Goal: Navigation & Orientation: Find specific page/section

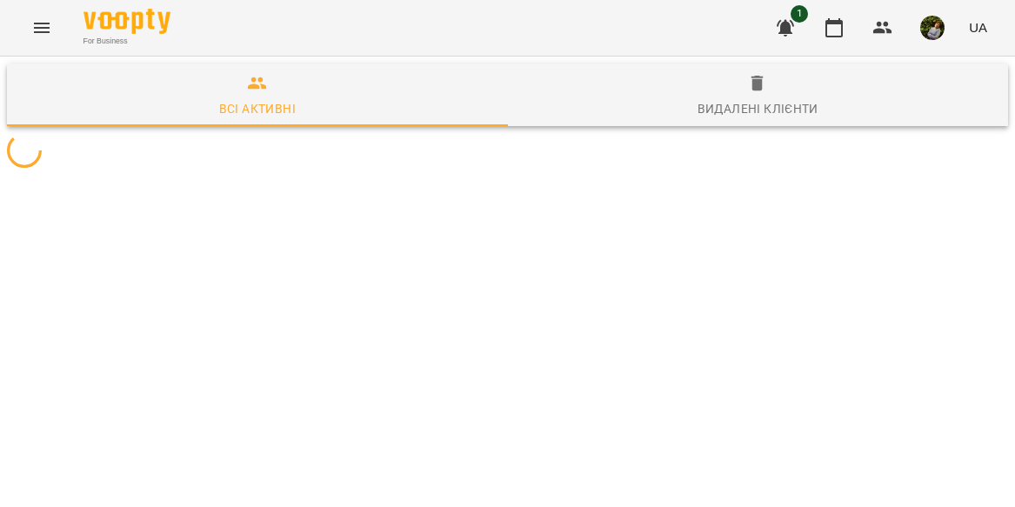
click at [36, 21] on icon "Menu" at bounding box center [41, 27] width 21 height 21
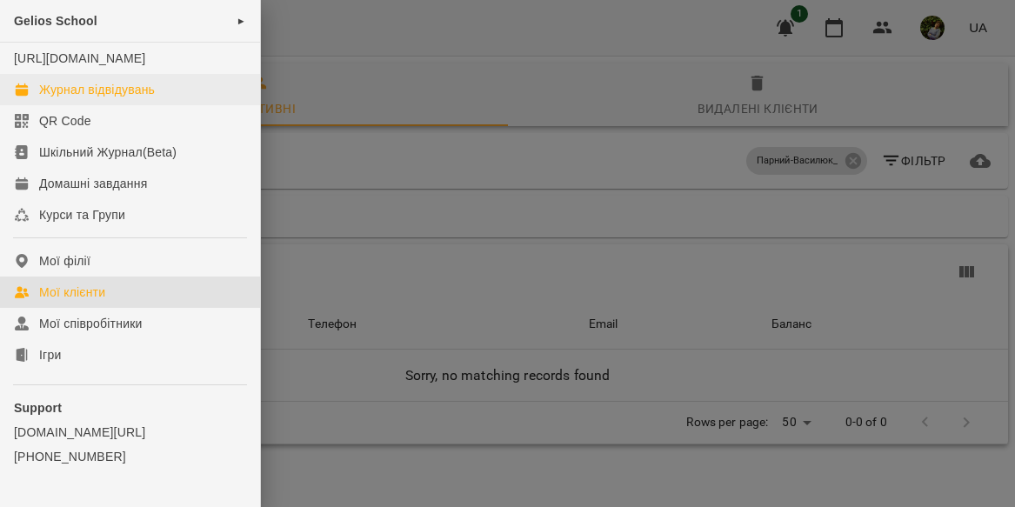
click at [96, 98] on div "Журнал відвідувань" at bounding box center [97, 89] width 116 height 17
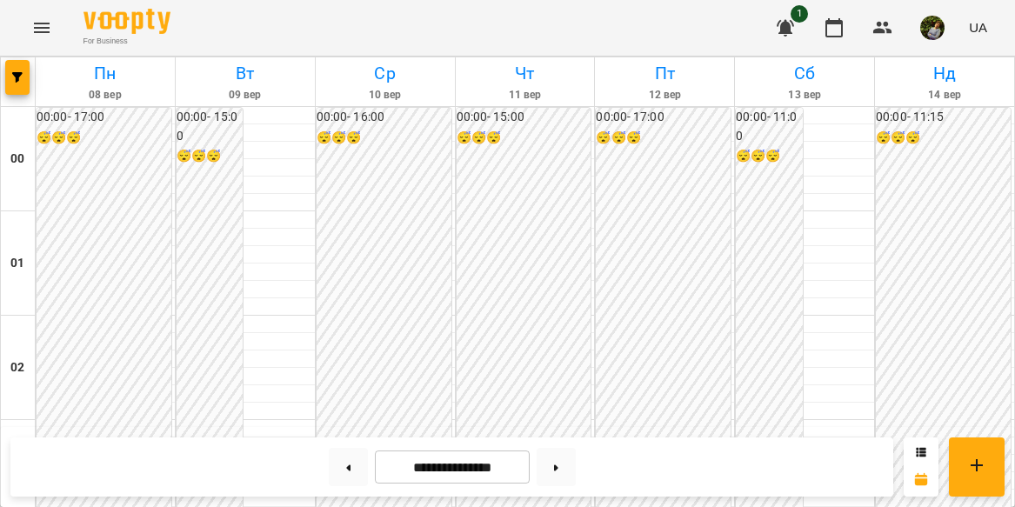
scroll to position [1265, 0]
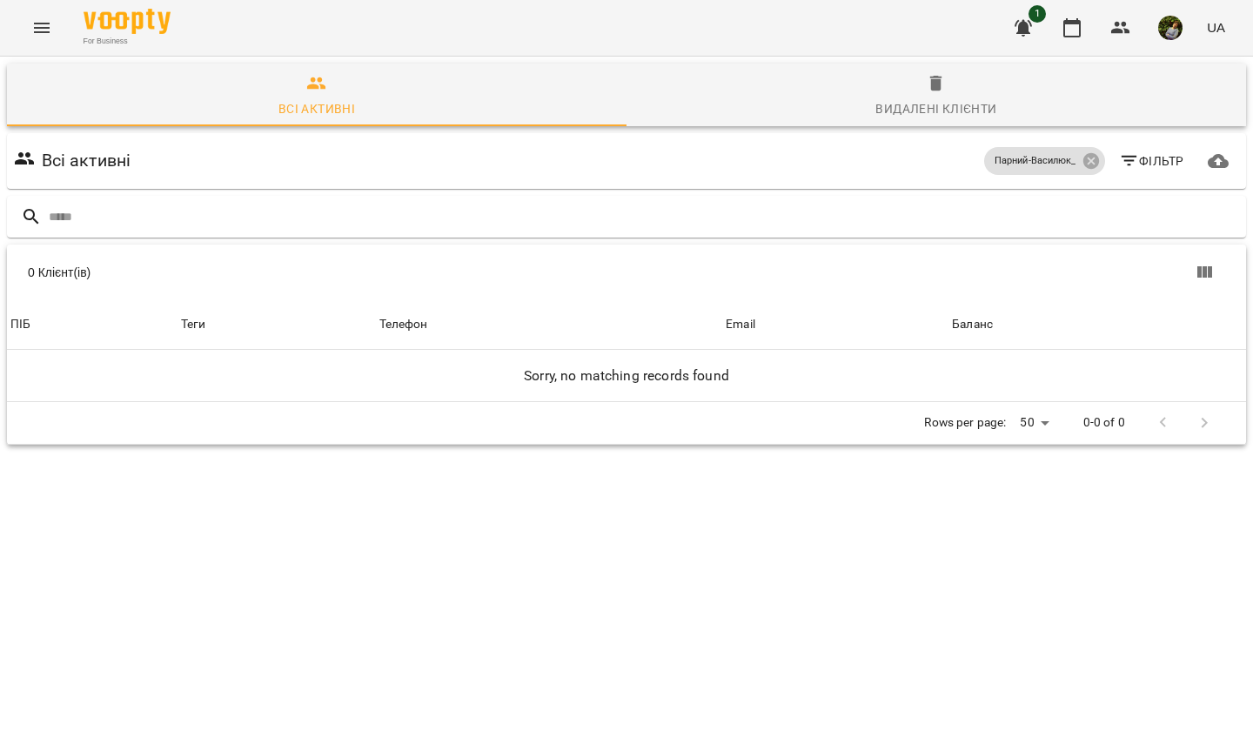
click at [44, 30] on icon "Menu" at bounding box center [41, 27] width 21 height 21
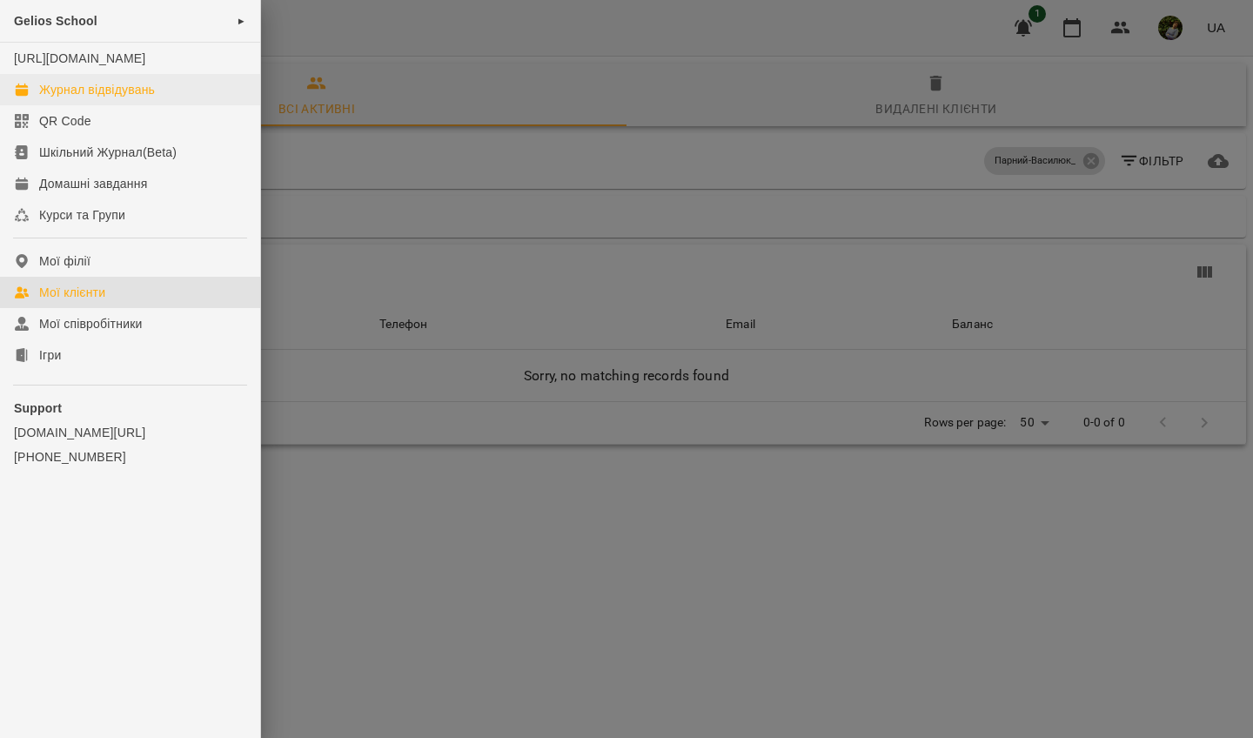
click at [114, 98] on div "Журнал відвідувань" at bounding box center [97, 89] width 116 height 17
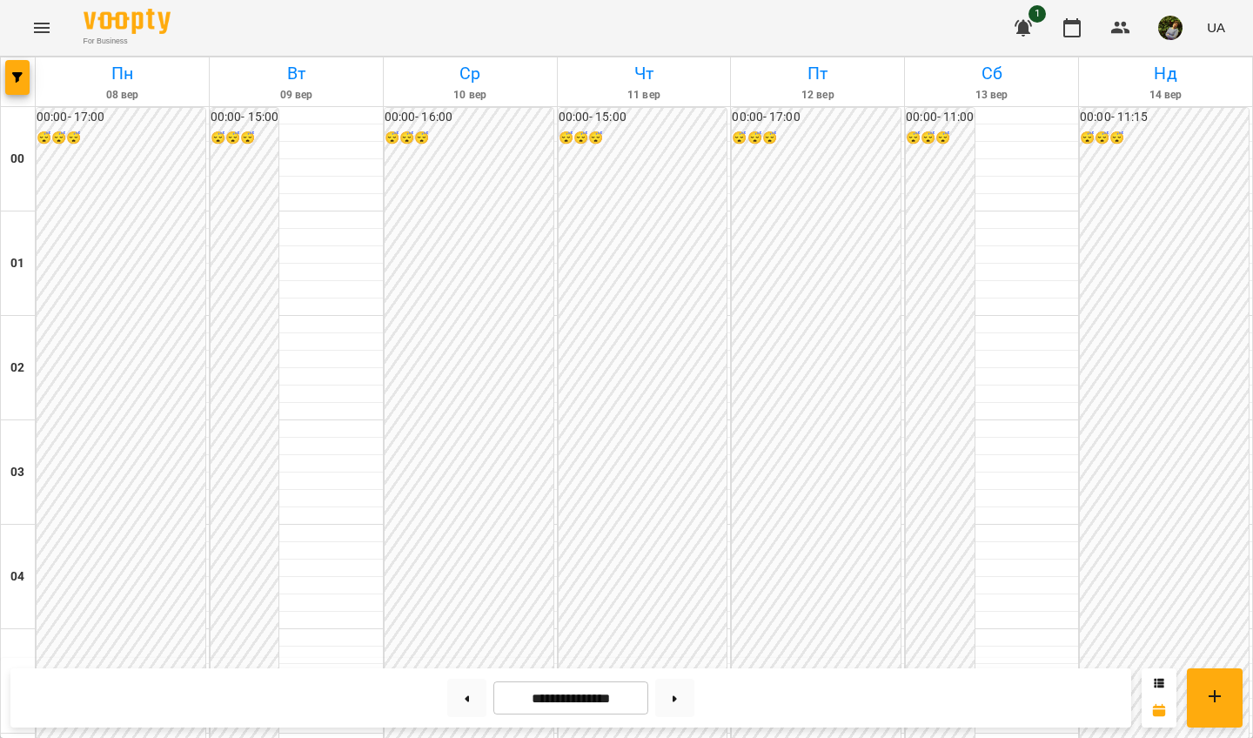
scroll to position [923, 0]
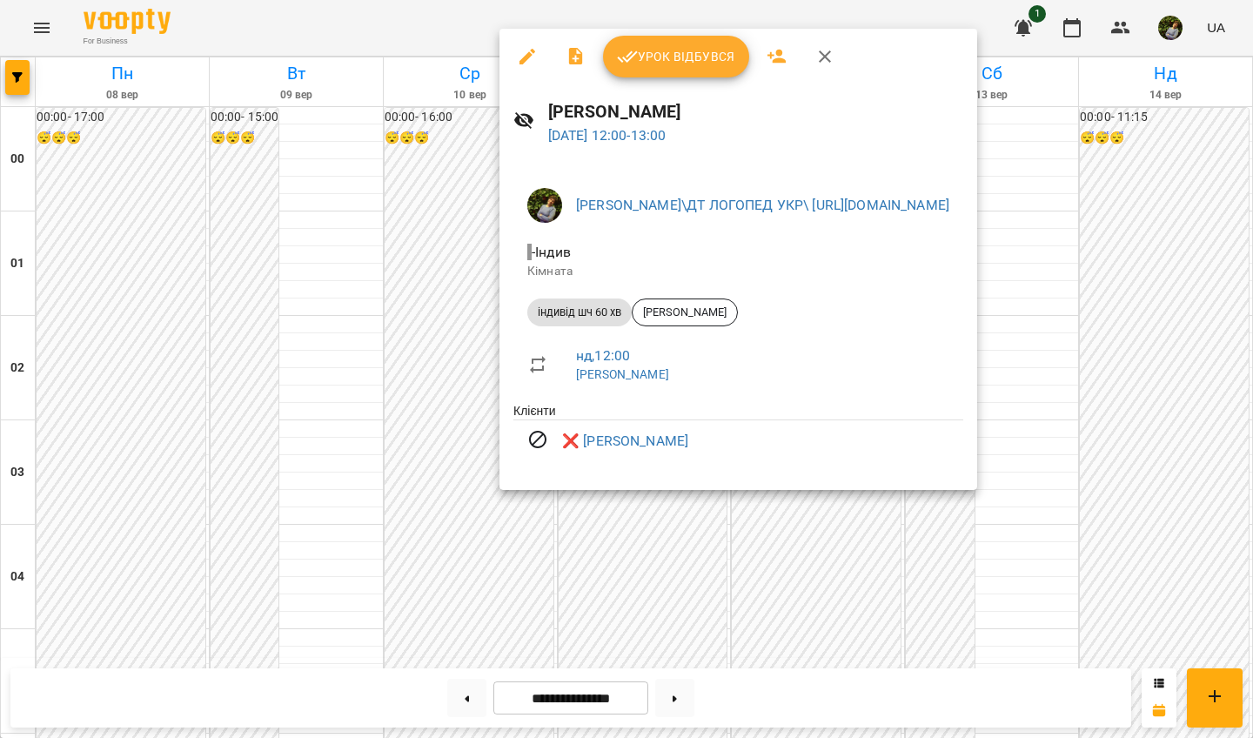
click at [1015, 506] on div at bounding box center [626, 369] width 1253 height 738
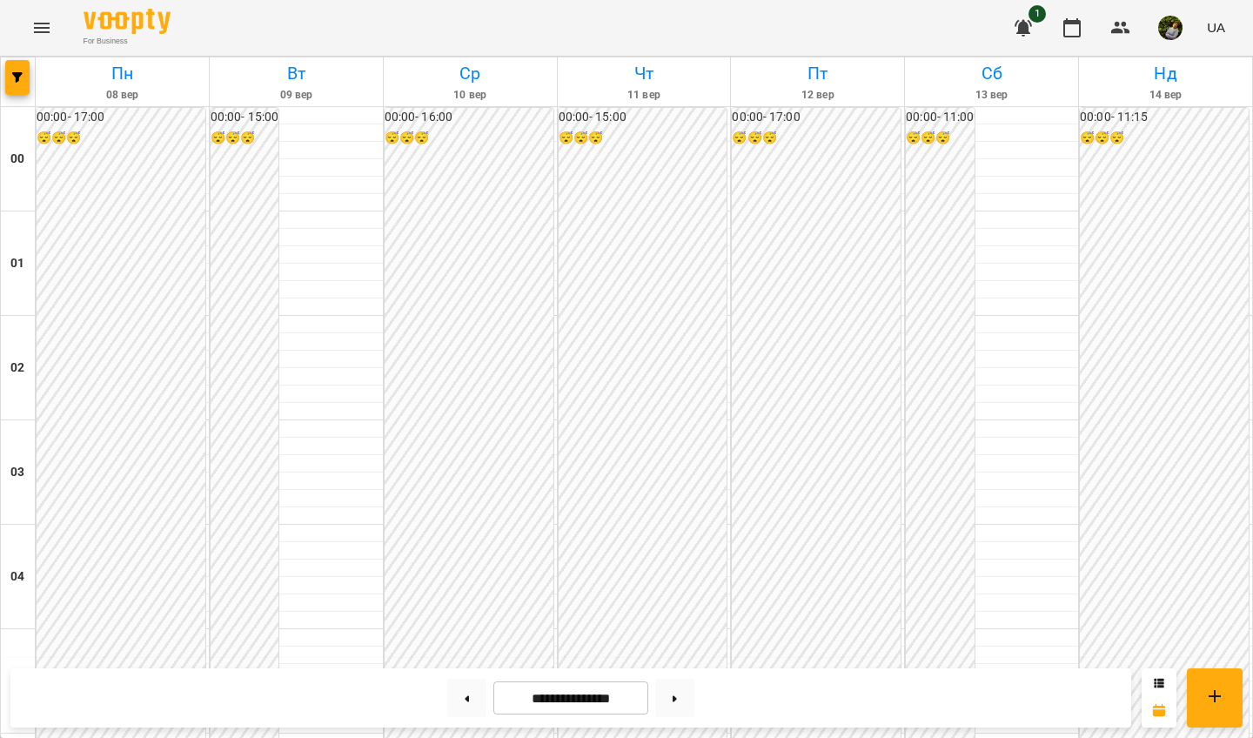
scroll to position [1607, 0]
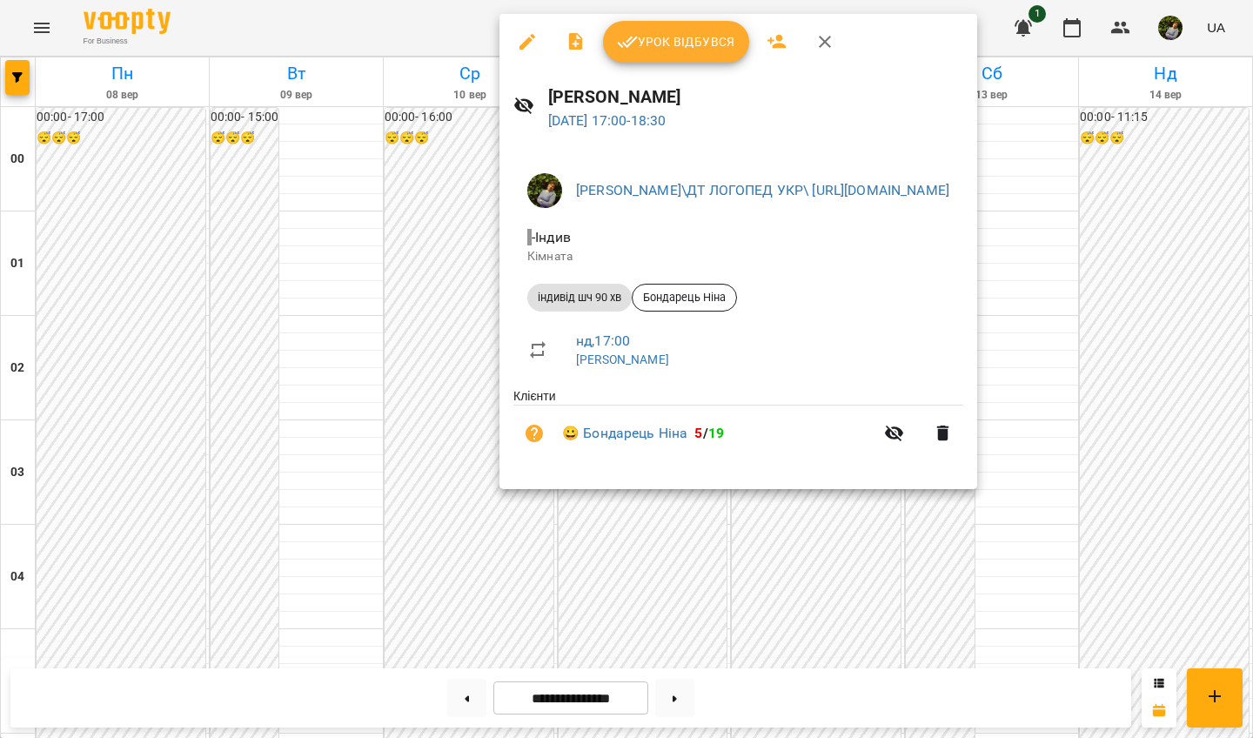
click at [1015, 506] on div at bounding box center [626, 369] width 1253 height 738
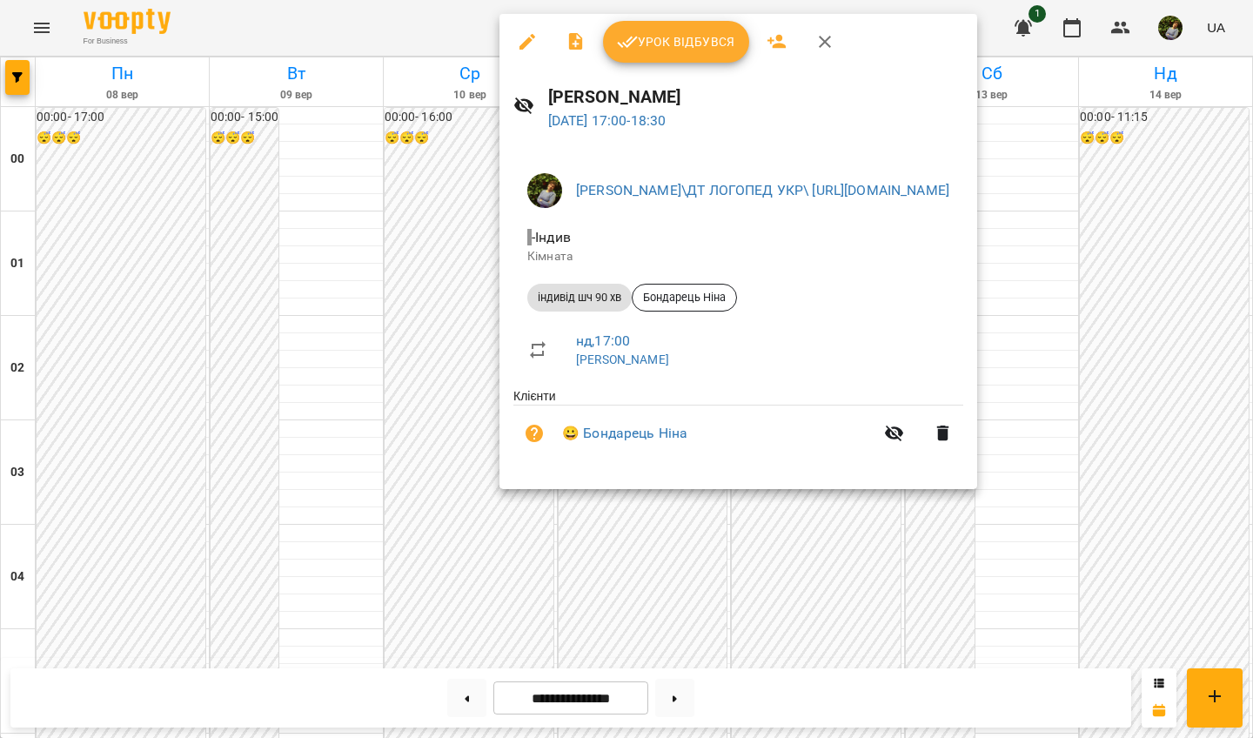
click at [1015, 506] on div at bounding box center [626, 369] width 1253 height 738
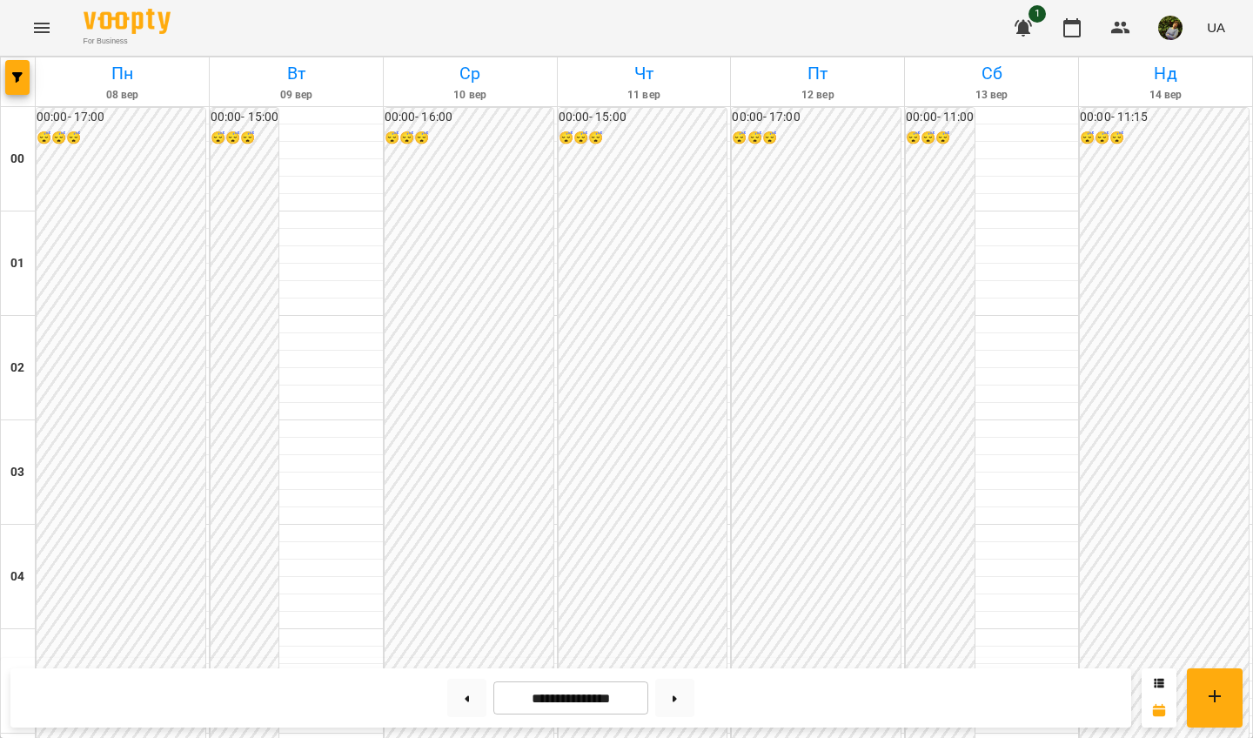
scroll to position [1692, 0]
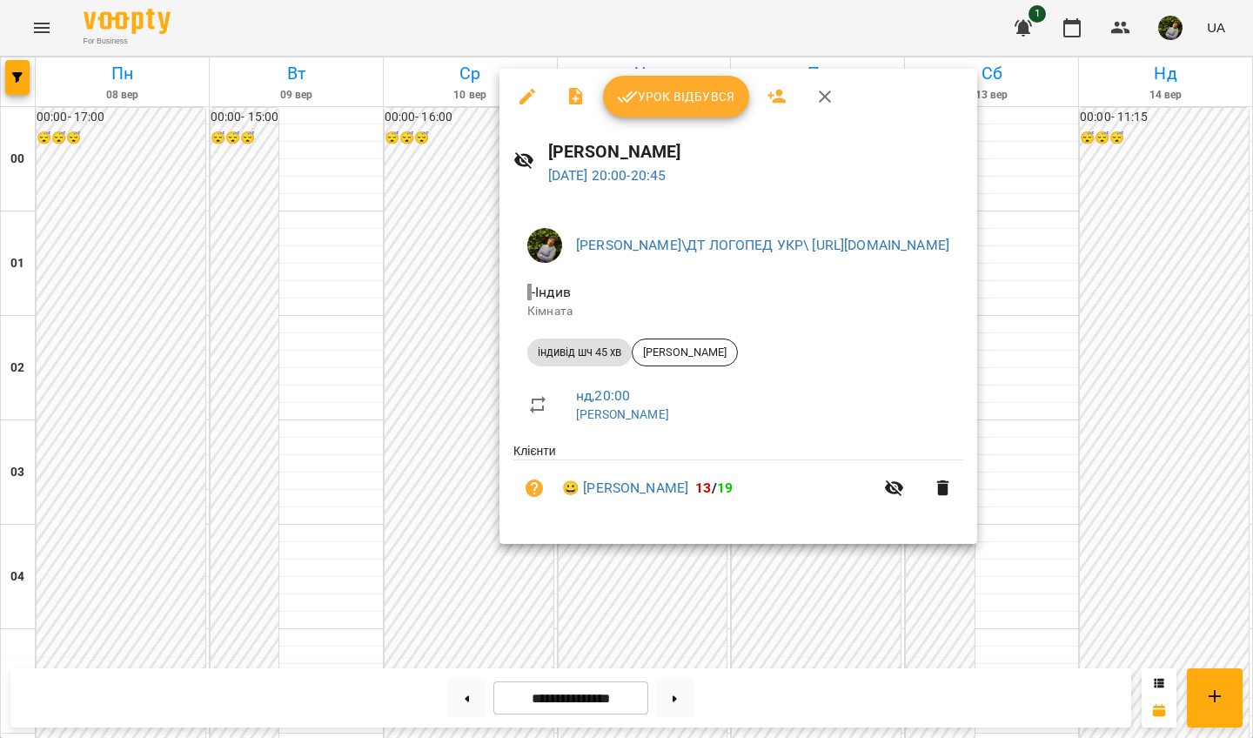
click at [424, 489] on div at bounding box center [626, 369] width 1253 height 738
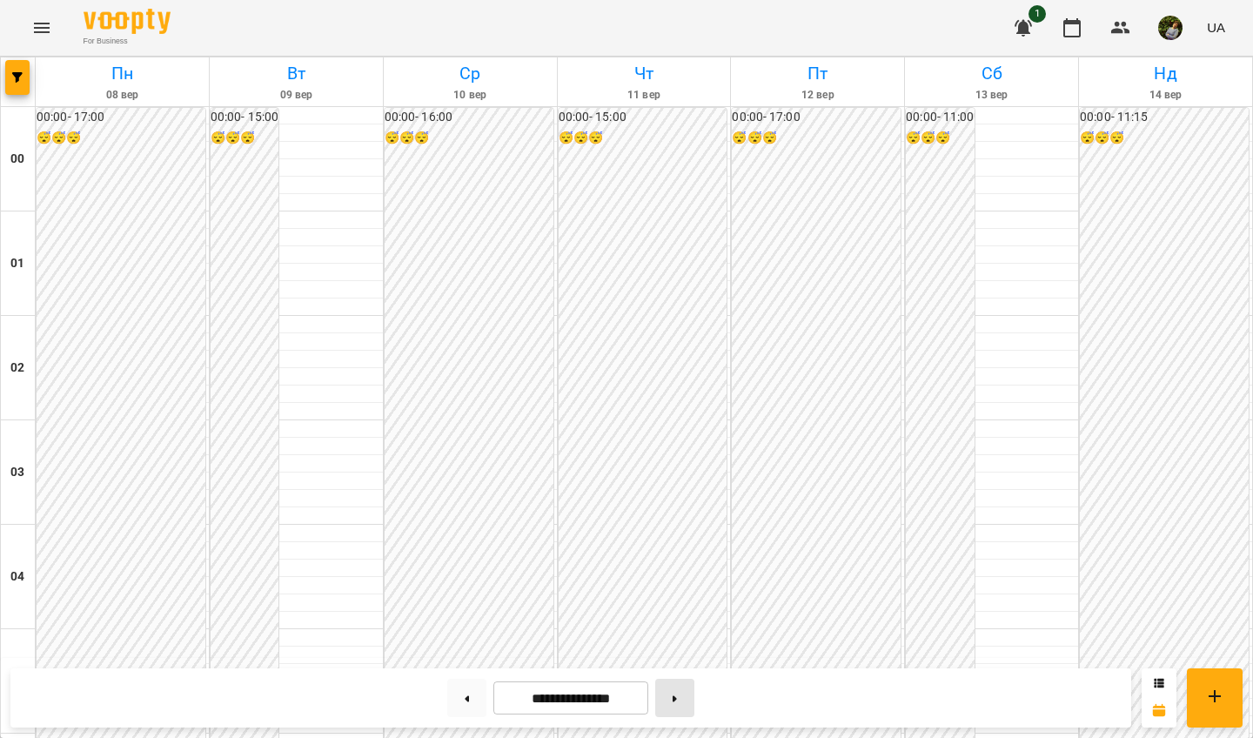
click at [677, 506] on icon at bounding box center [675, 698] width 4 height 7
type input "**********"
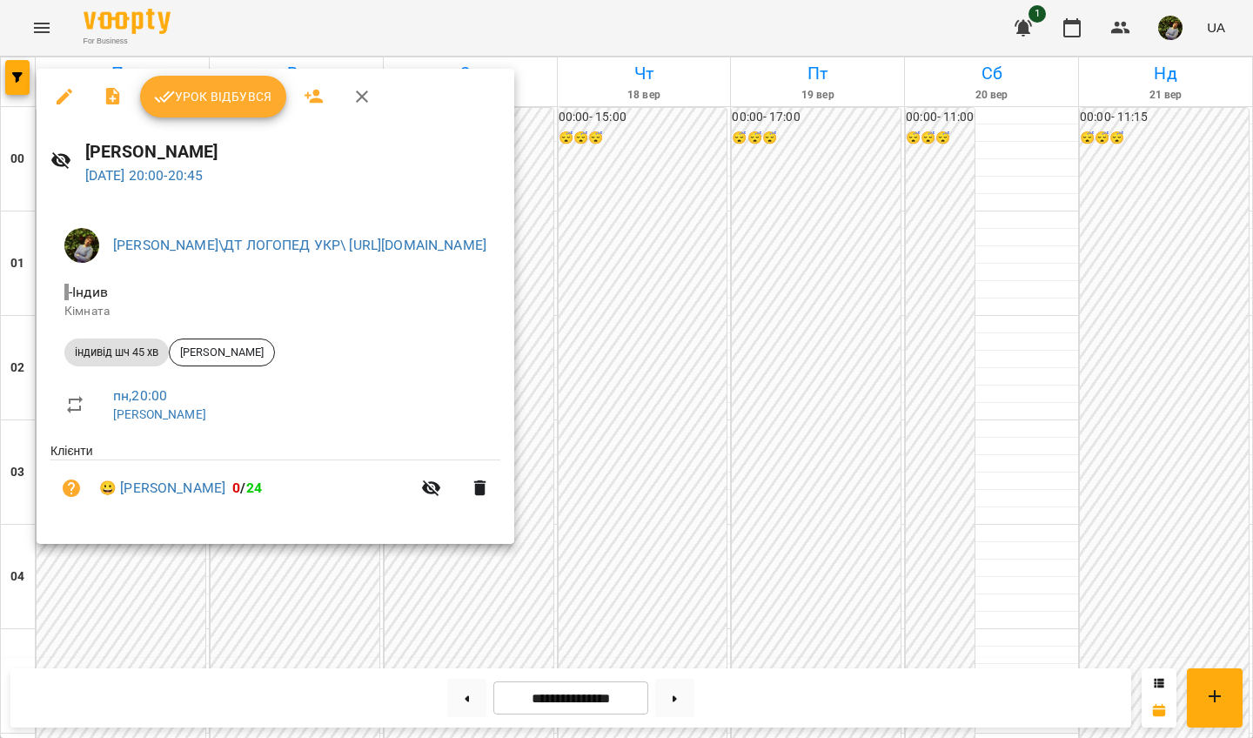
click at [184, 506] on div at bounding box center [626, 369] width 1253 height 738
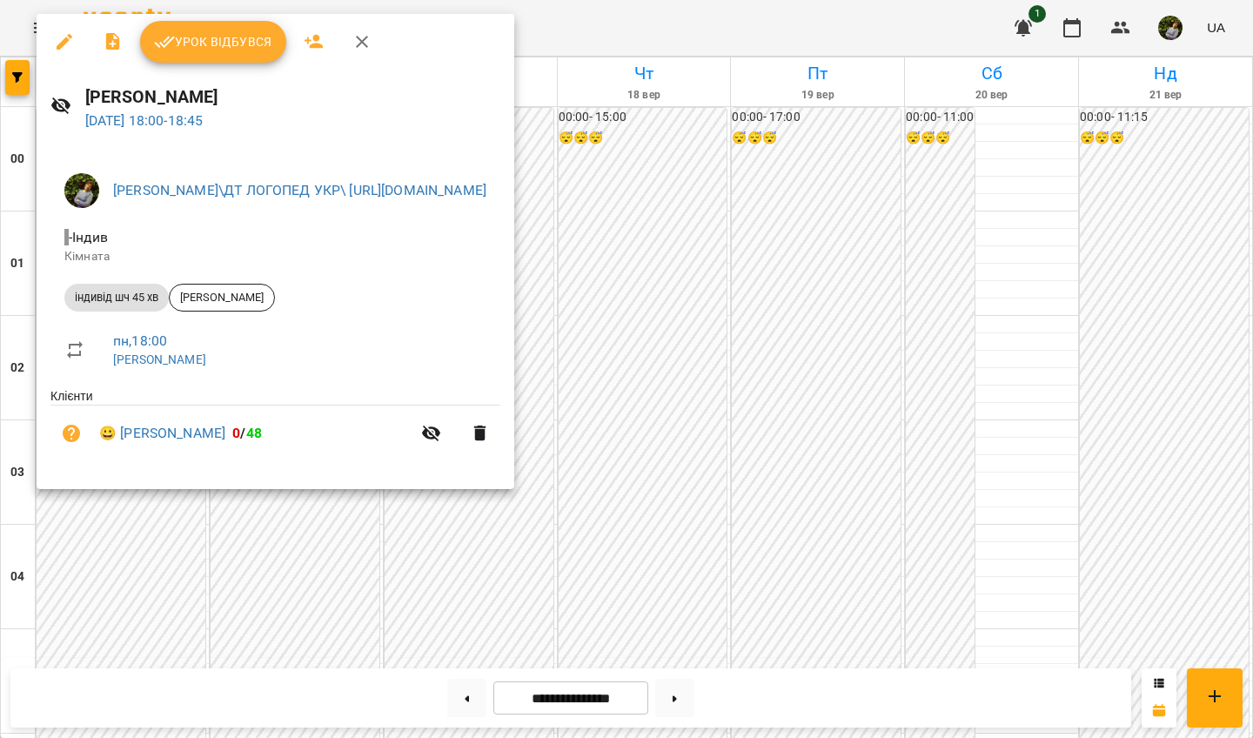
click at [144, 506] on div at bounding box center [626, 369] width 1253 height 738
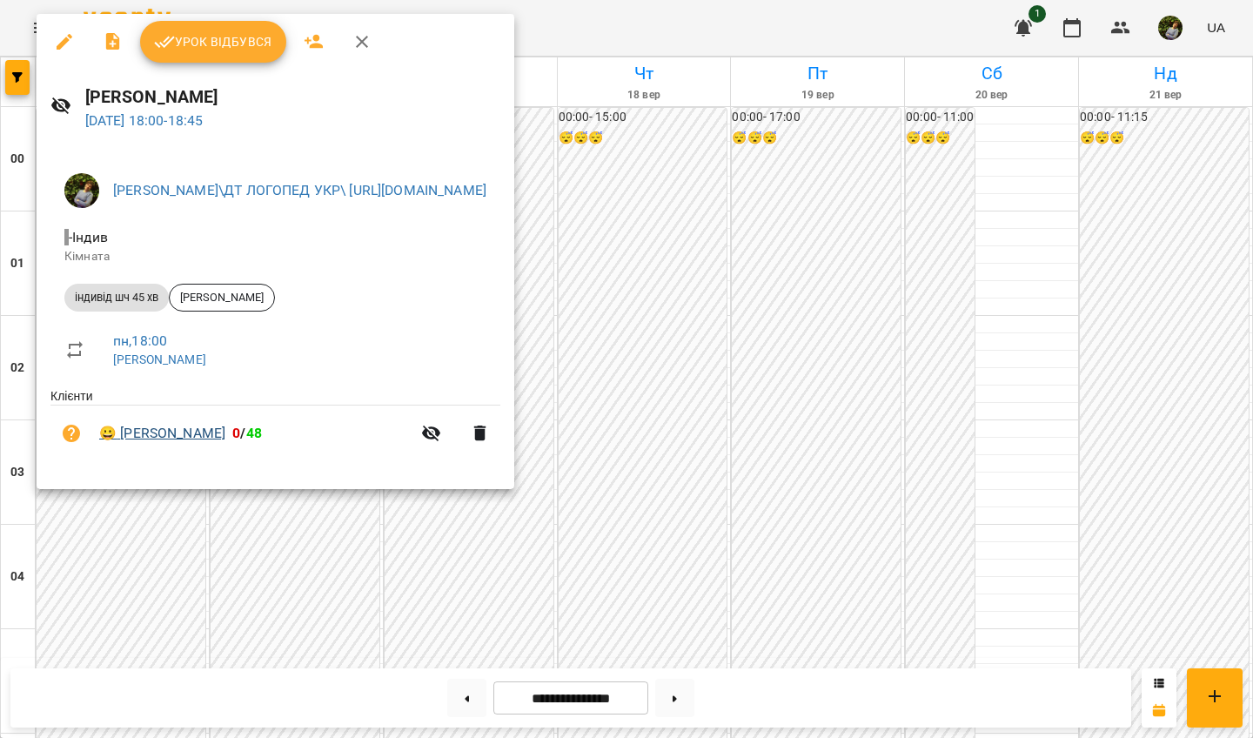
click at [194, 431] on link "😀 Лідія Прокопчук" at bounding box center [162, 433] width 126 height 21
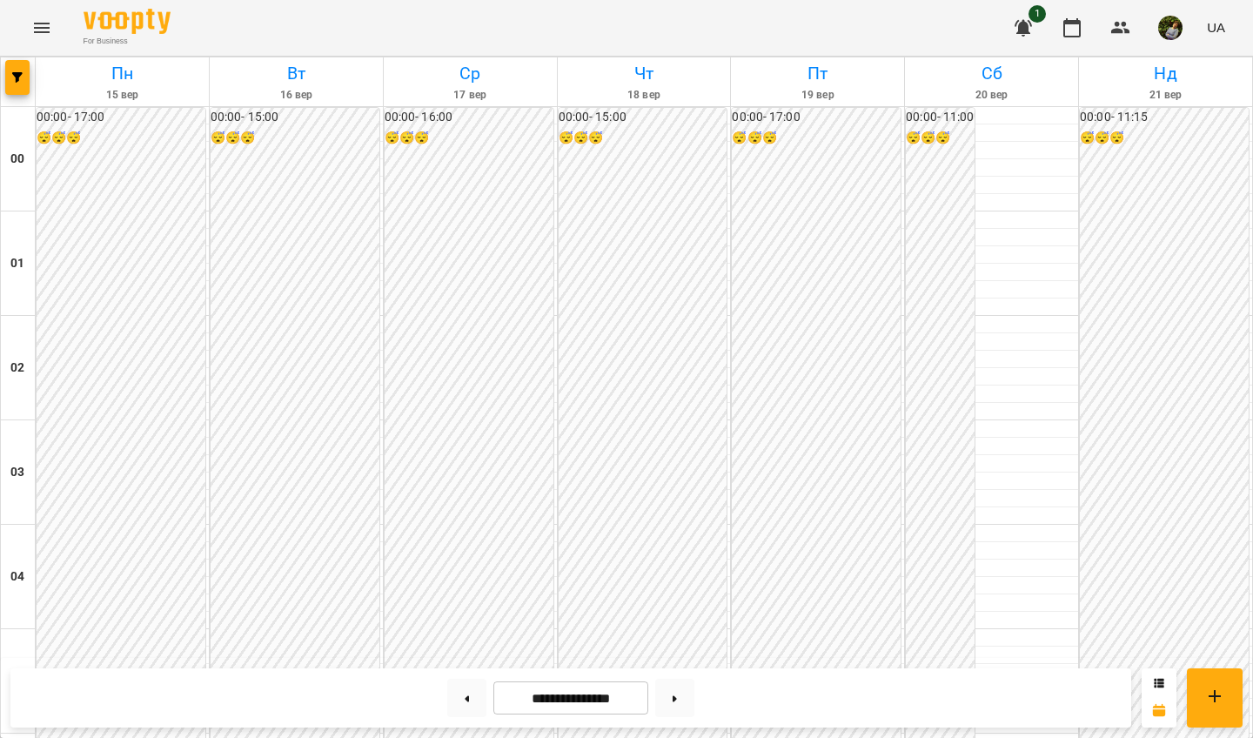
scroll to position [1619, 0]
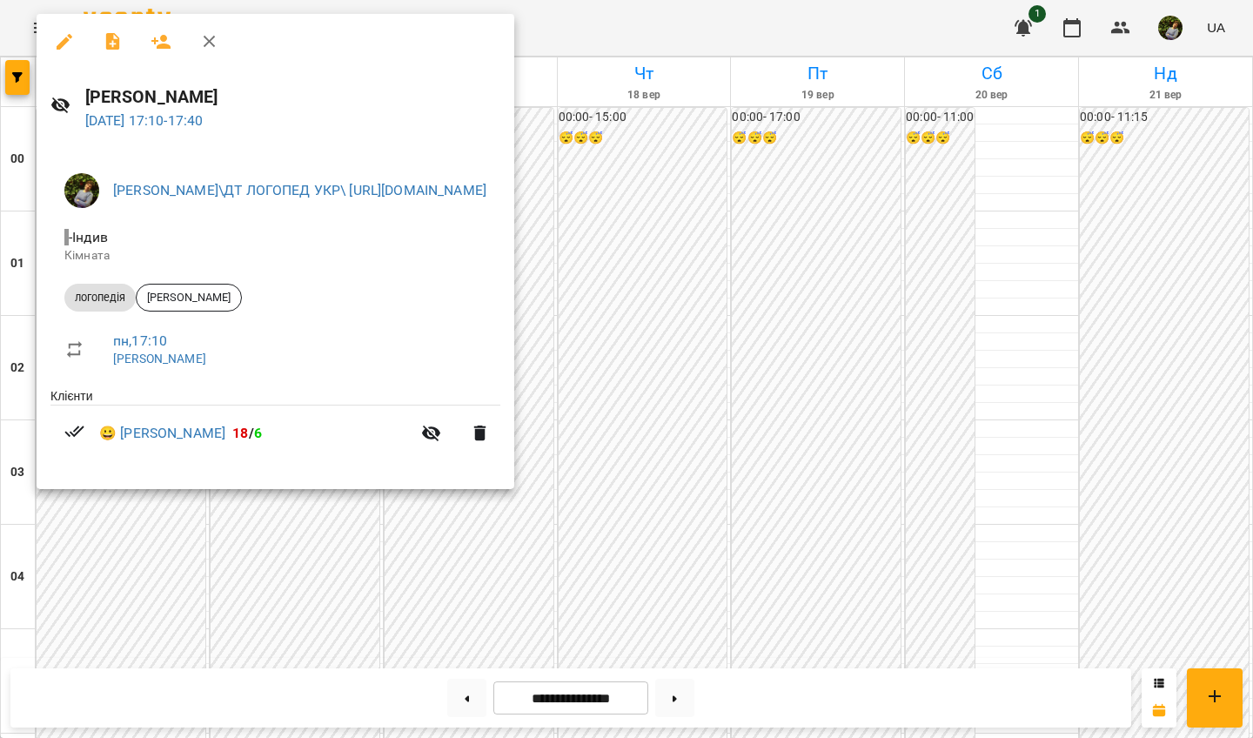
click at [111, 506] on div at bounding box center [626, 369] width 1253 height 738
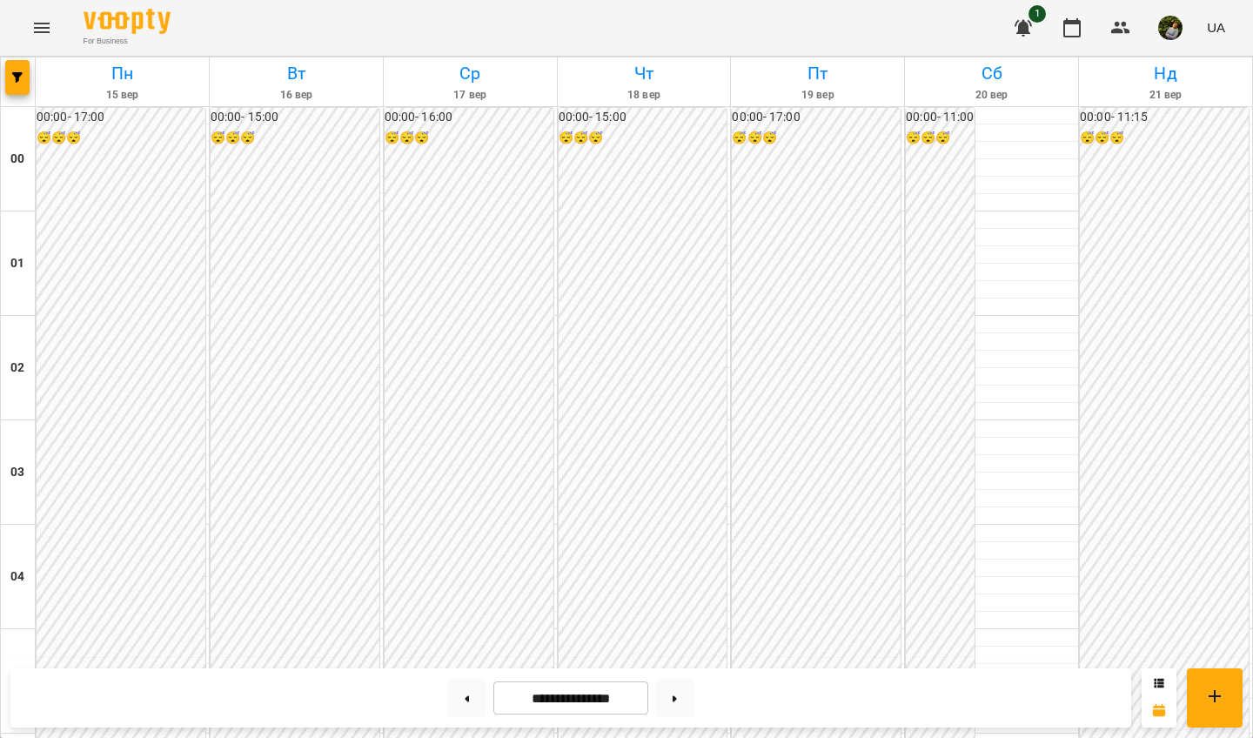
scroll to position [1718, 0]
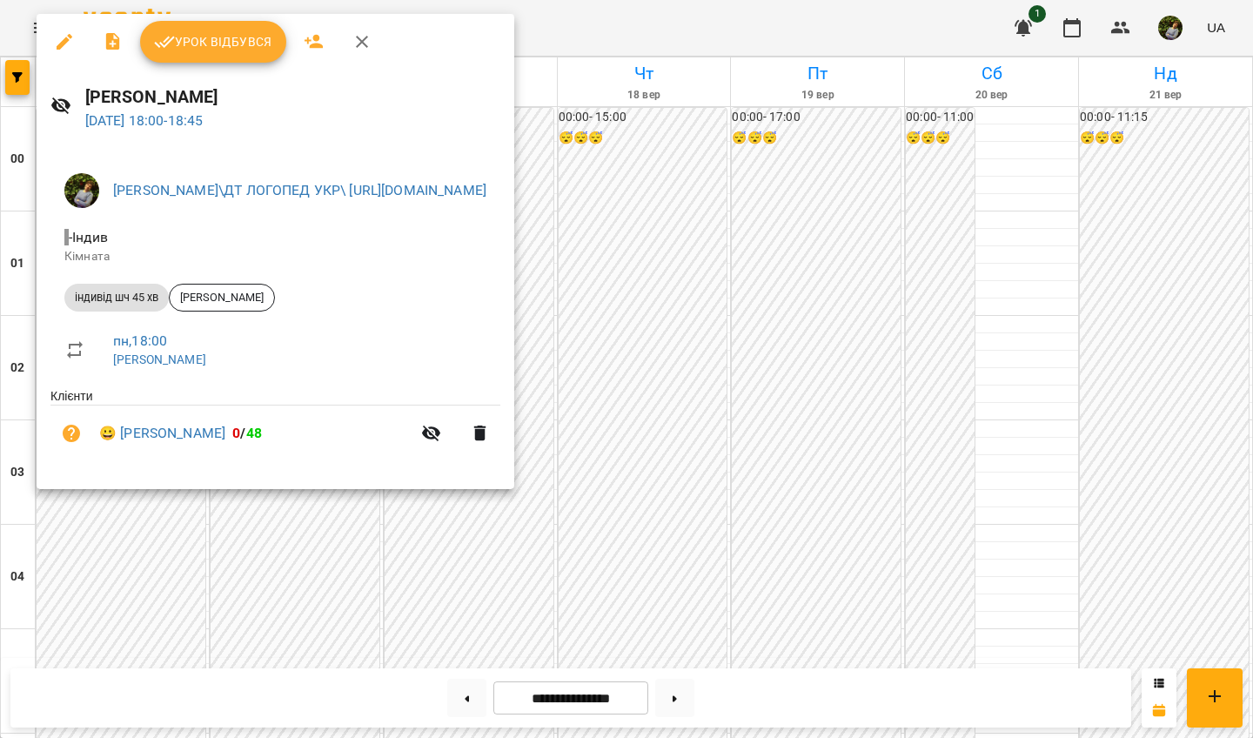
click at [94, 506] on div at bounding box center [626, 369] width 1253 height 738
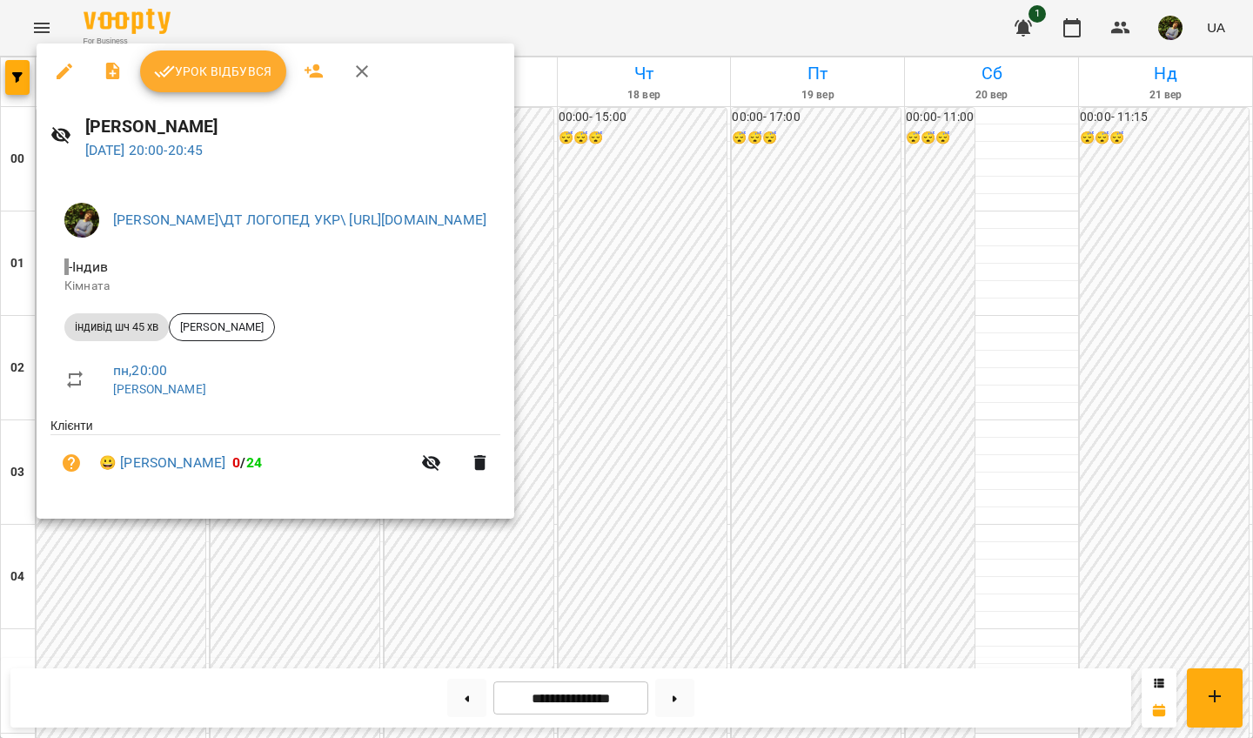
click at [123, 506] on div at bounding box center [626, 369] width 1253 height 738
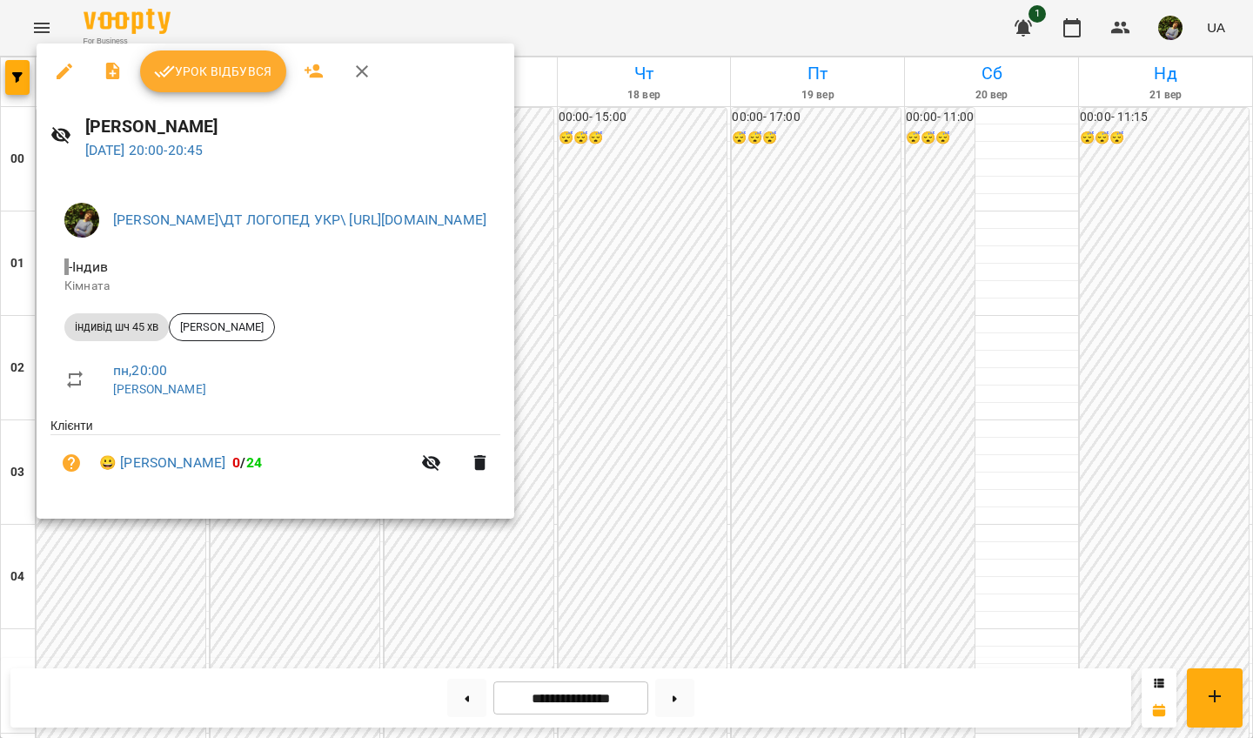
click at [154, 506] on div at bounding box center [626, 369] width 1253 height 738
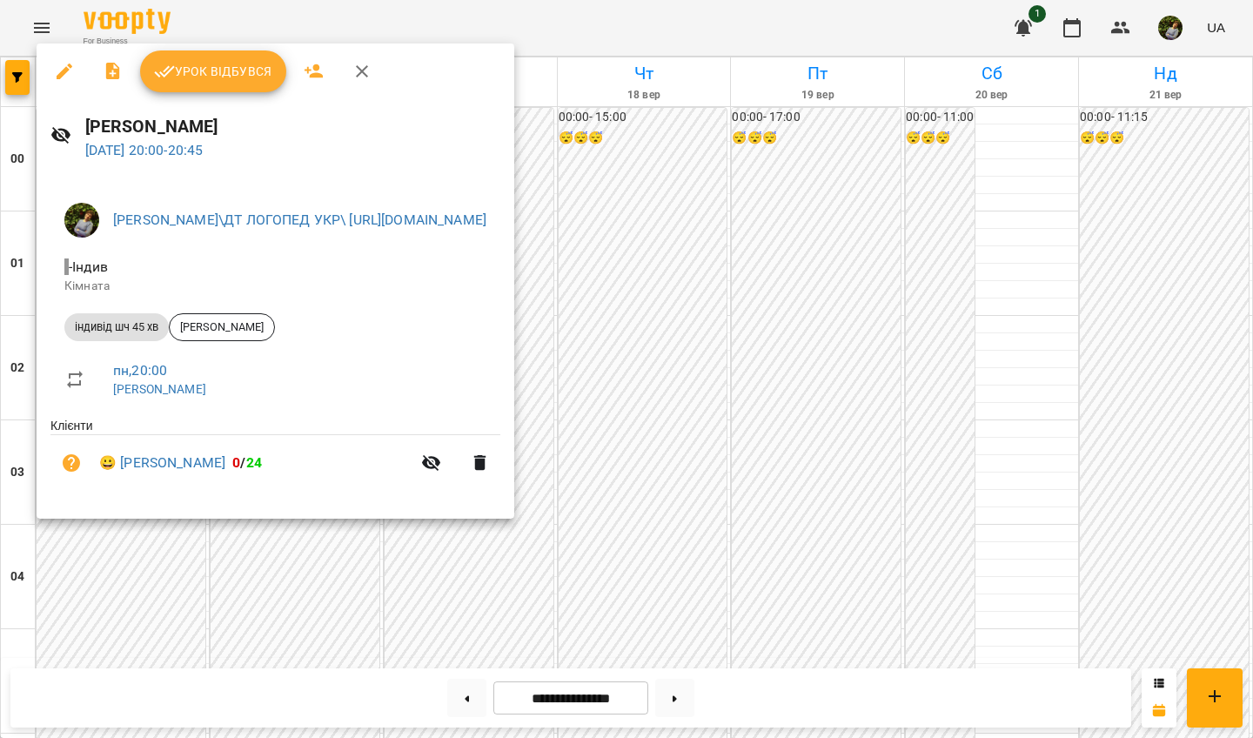
click at [147, 506] on div at bounding box center [626, 369] width 1253 height 738
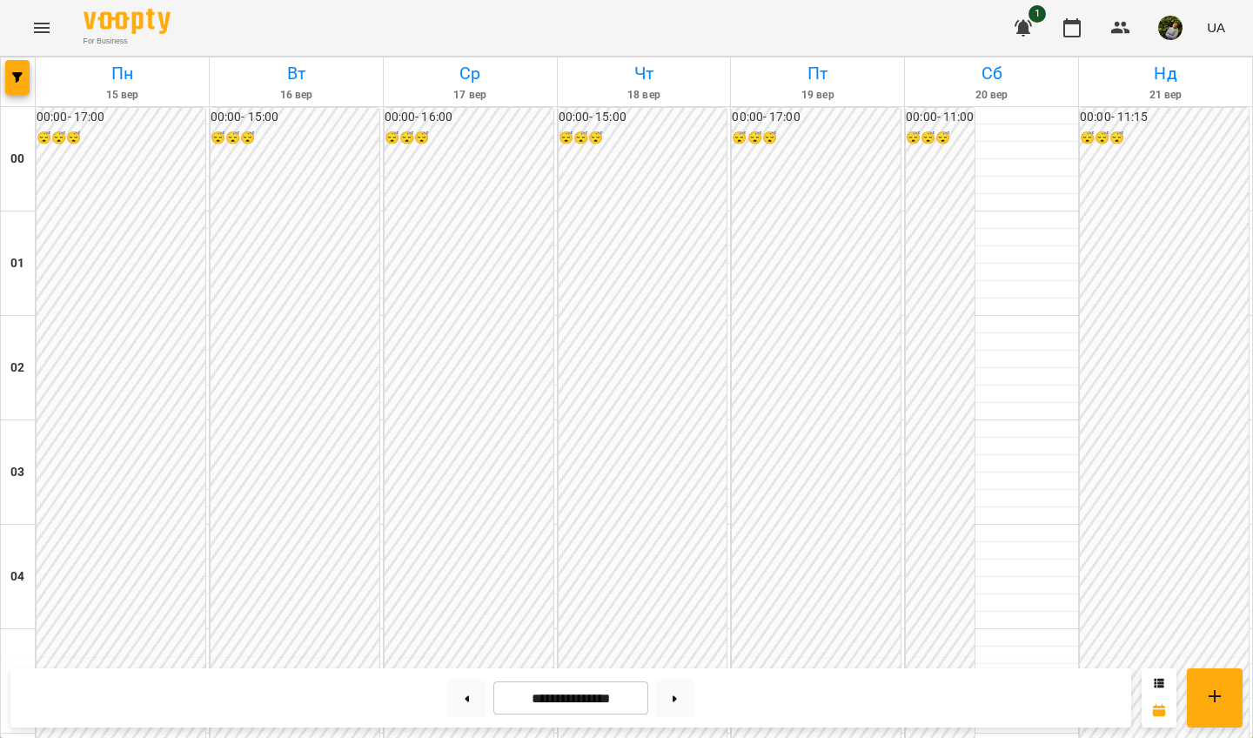
scroll to position [1106, 0]
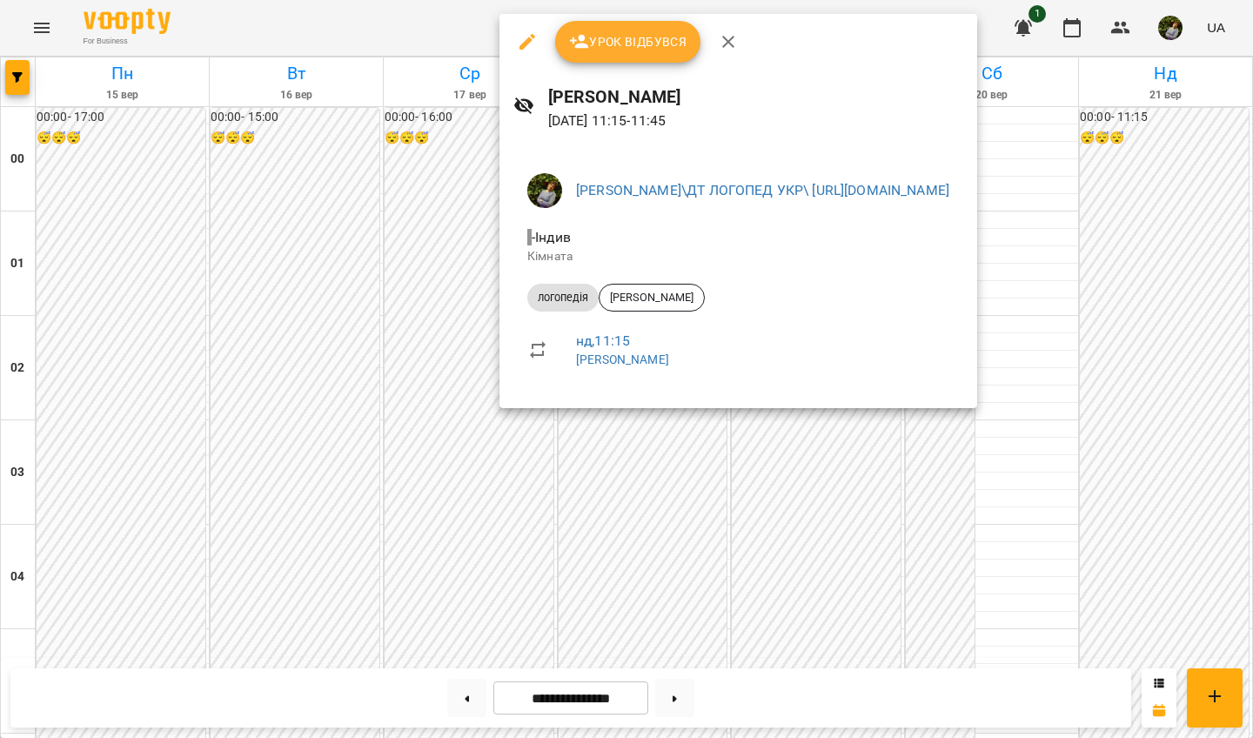
click at [1015, 484] on div at bounding box center [626, 369] width 1253 height 738
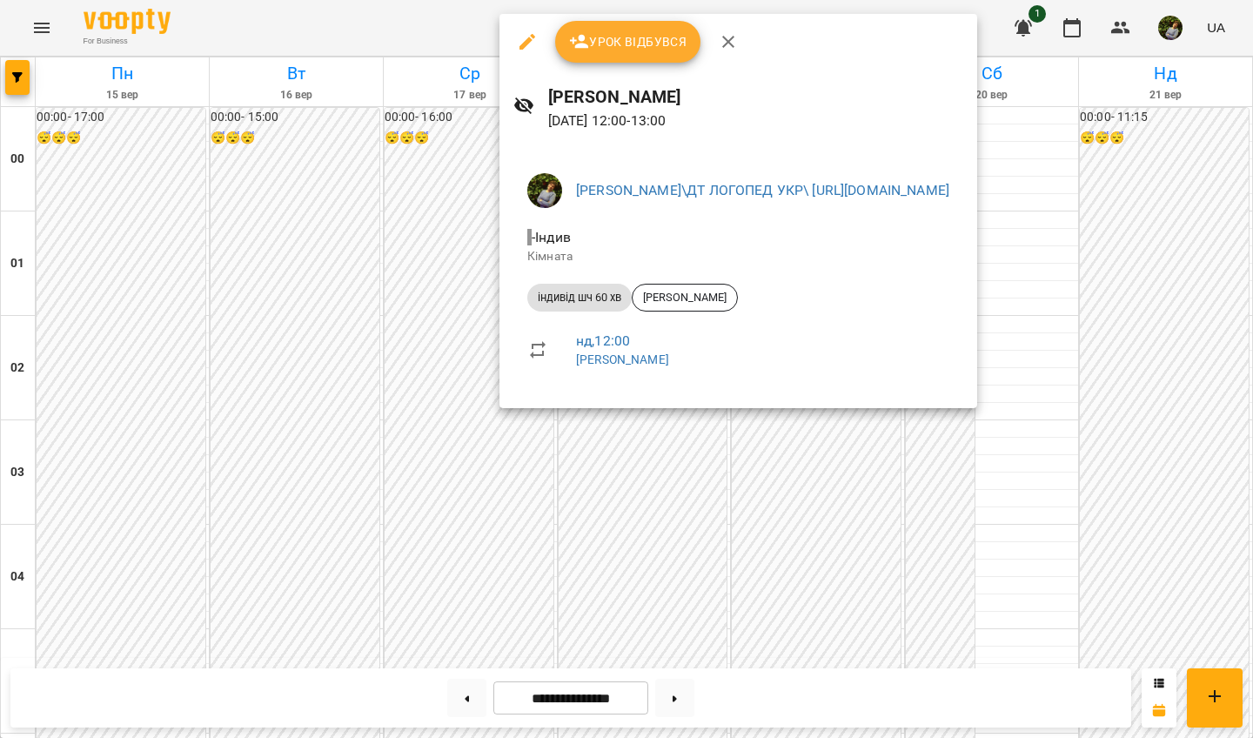
click at [1015, 506] on div at bounding box center [626, 369] width 1253 height 738
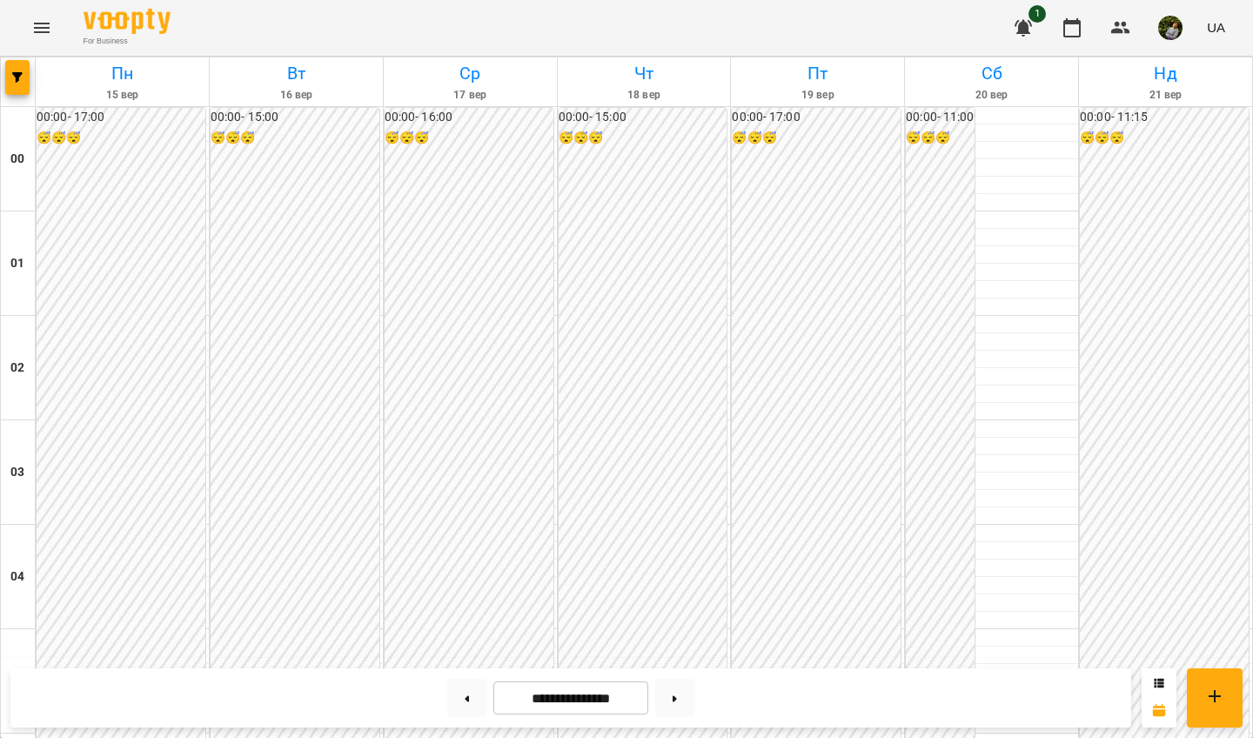
scroll to position [1330, 0]
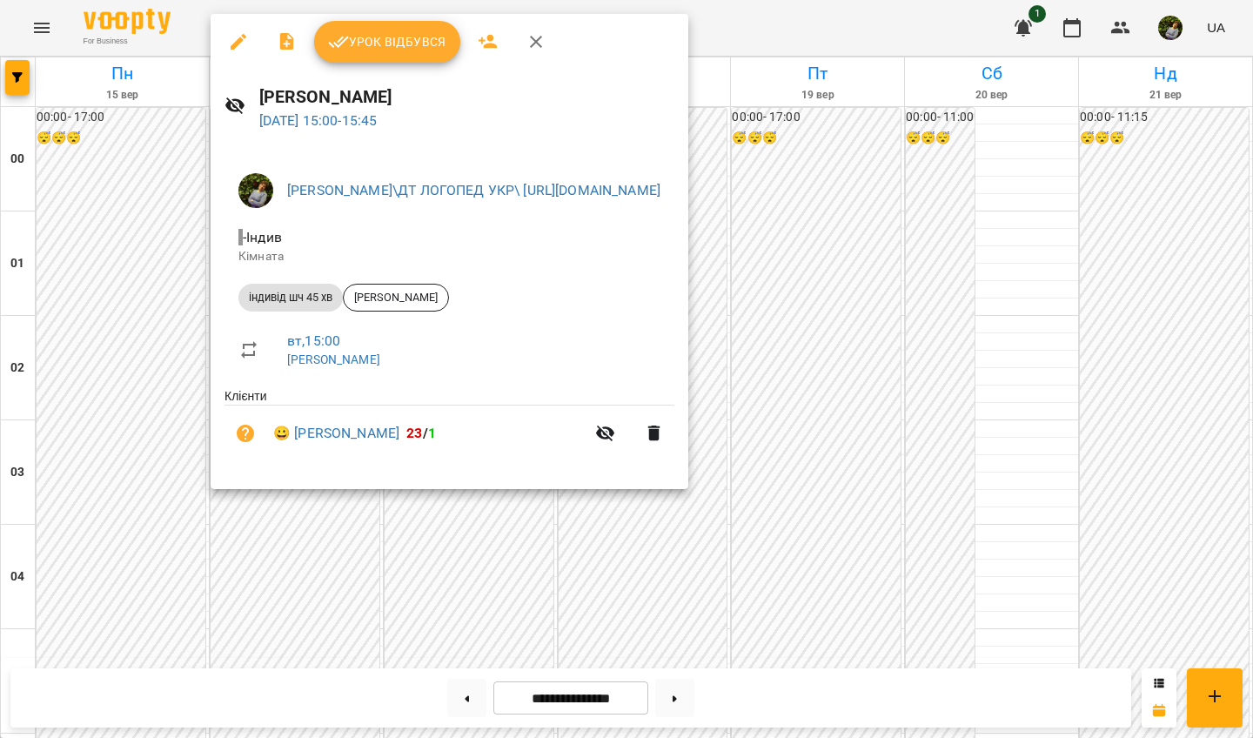
click at [294, 506] on div at bounding box center [626, 369] width 1253 height 738
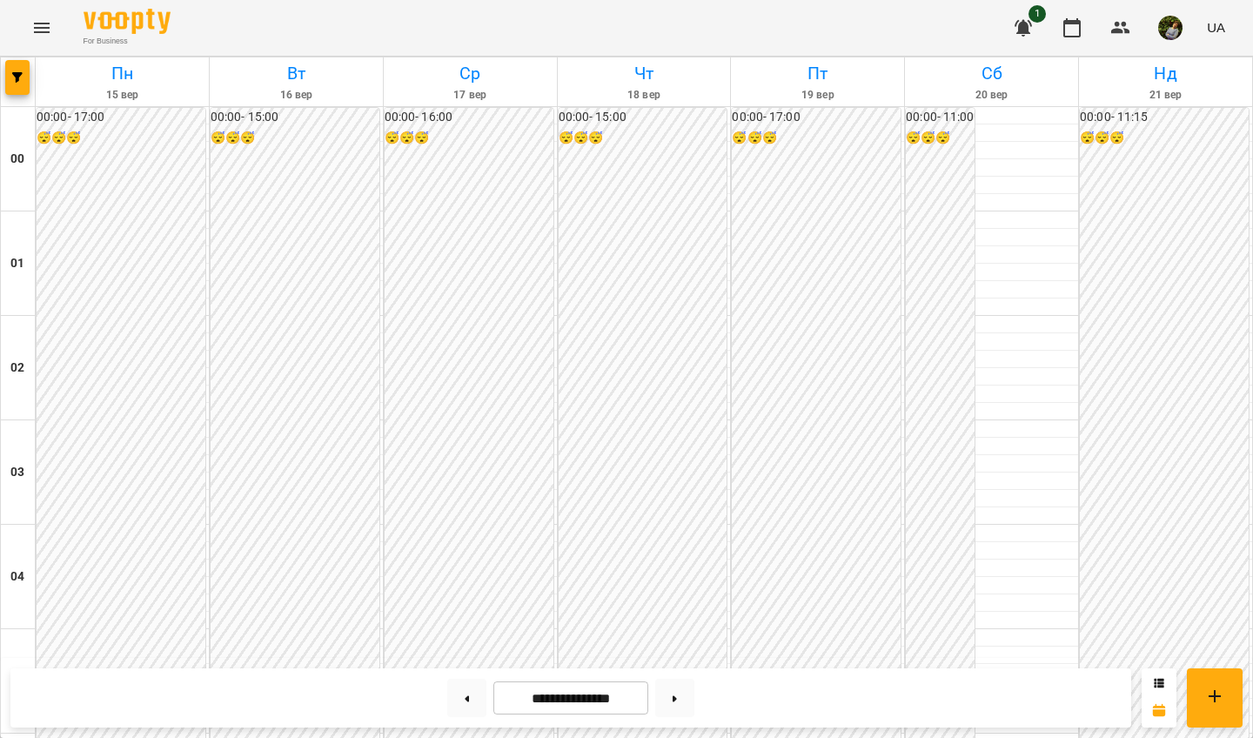
scroll to position [1628, 0]
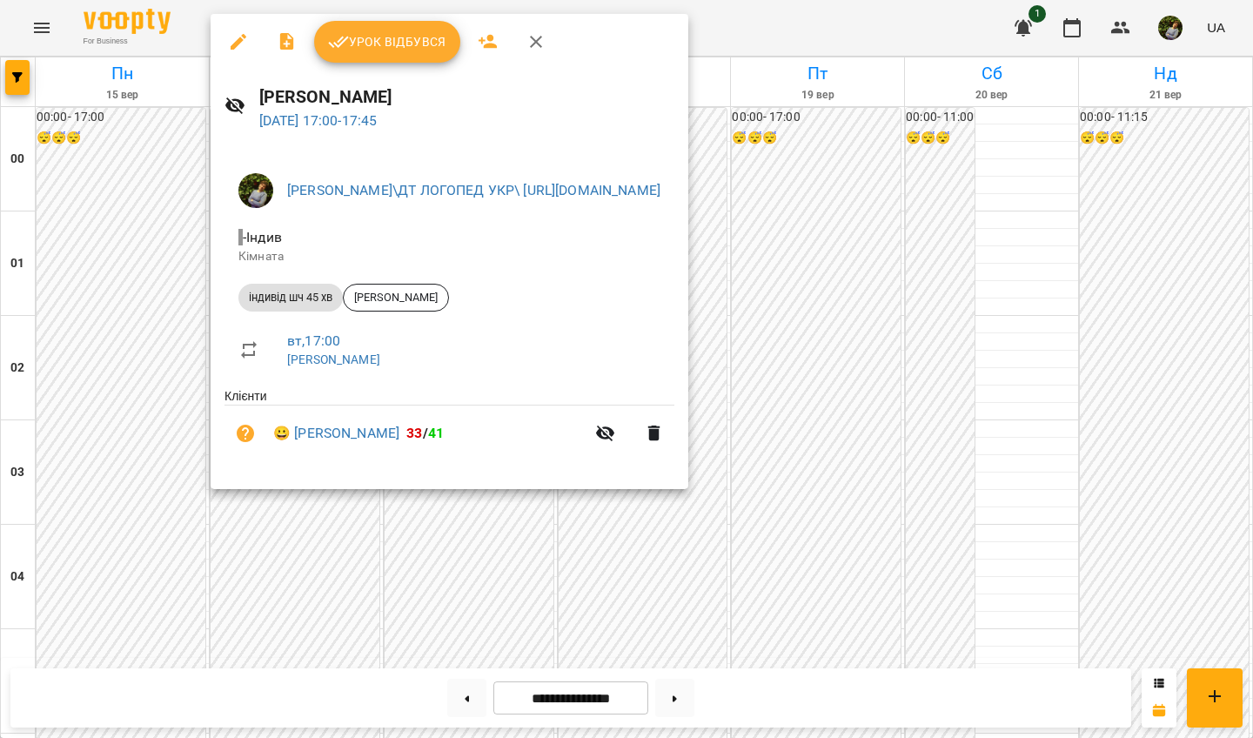
click at [108, 345] on div at bounding box center [626, 369] width 1253 height 738
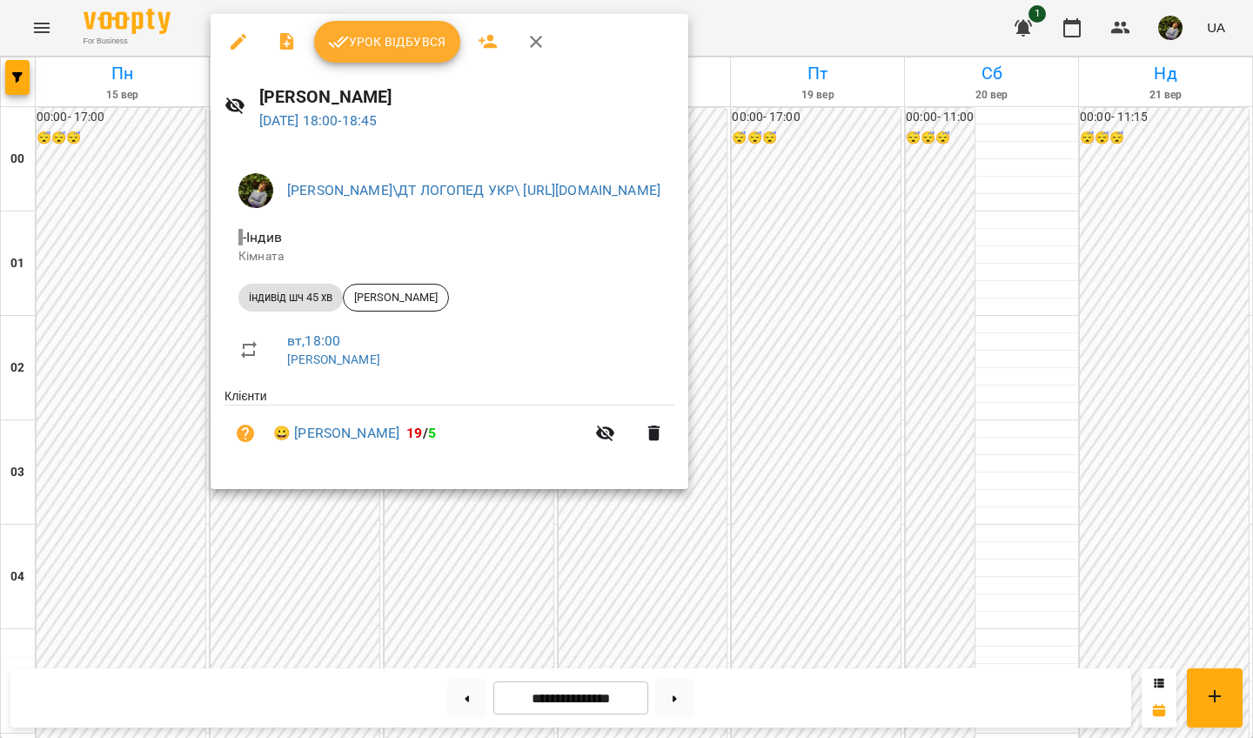
click at [99, 346] on div at bounding box center [626, 369] width 1253 height 738
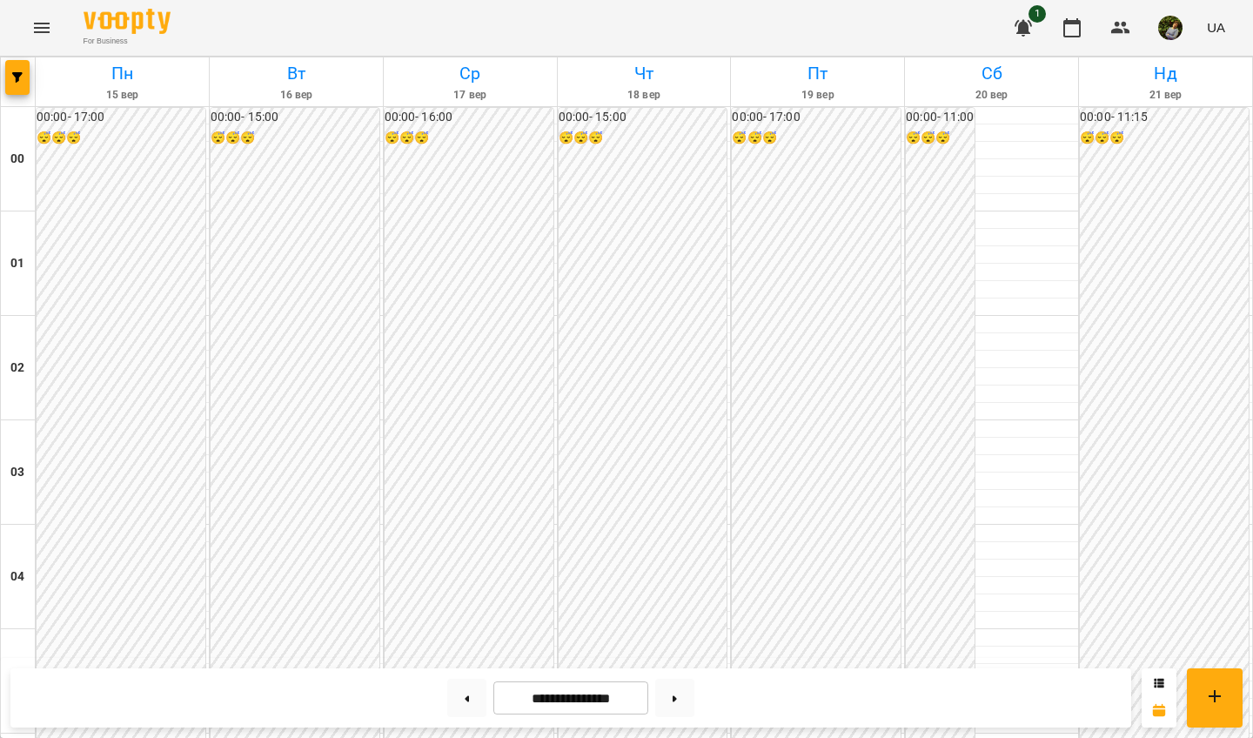
scroll to position [1806, 0]
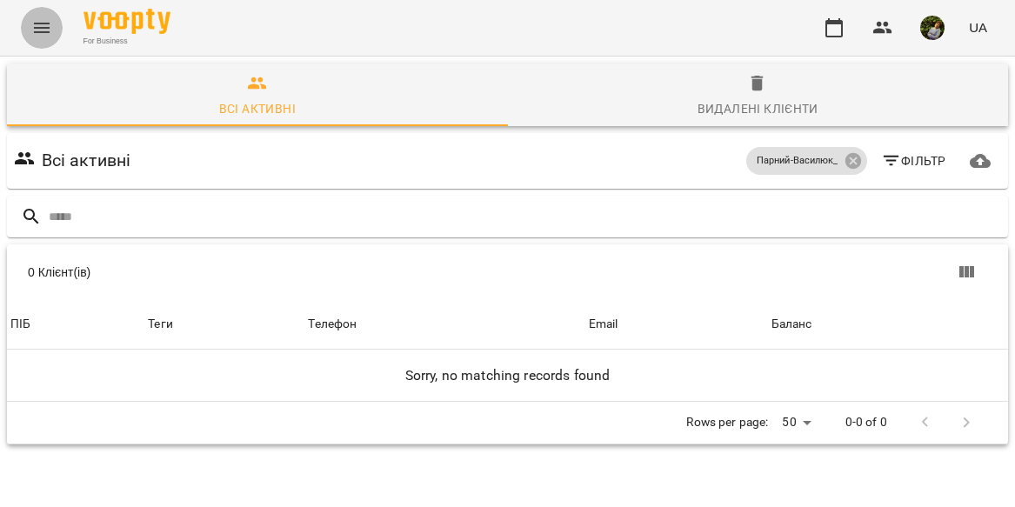
click at [35, 22] on icon "Menu" at bounding box center [41, 27] width 21 height 21
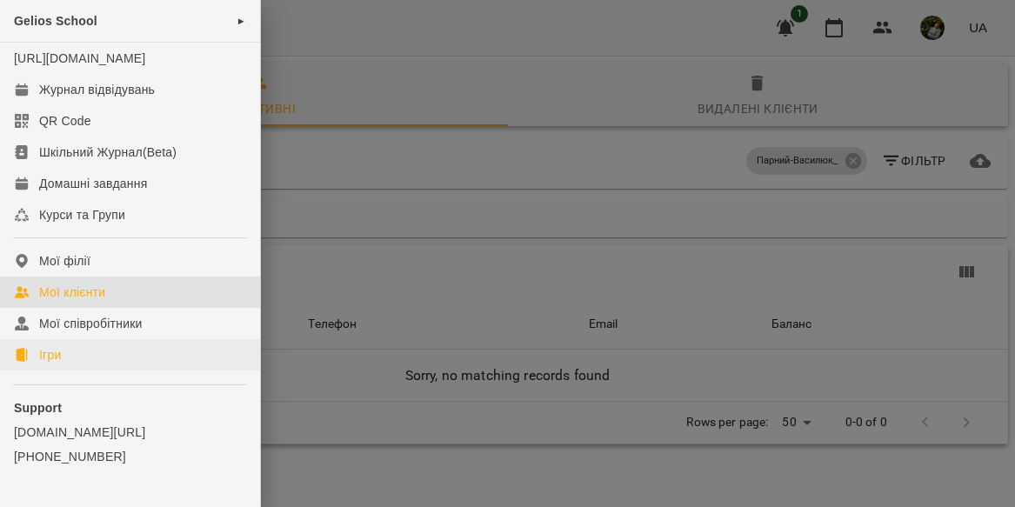
click at [57, 364] on div "Ігри" at bounding box center [50, 354] width 22 height 17
